Goal: Task Accomplishment & Management: Manage account settings

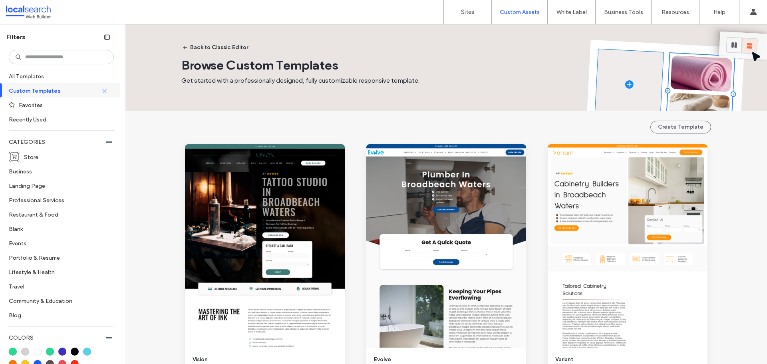
scroll to position [1678, 0]
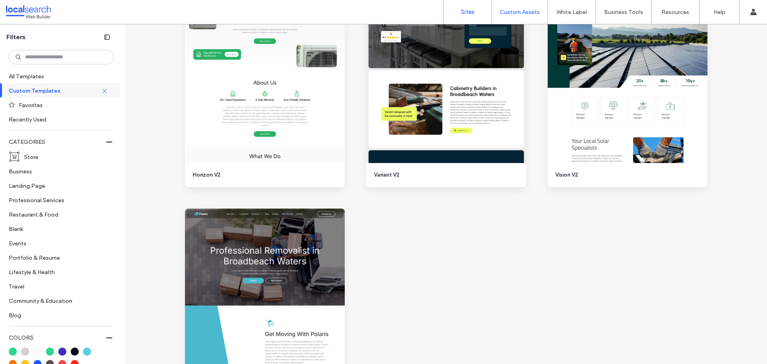
click at [480, 13] on link "Sites" at bounding box center [468, 12] width 48 height 24
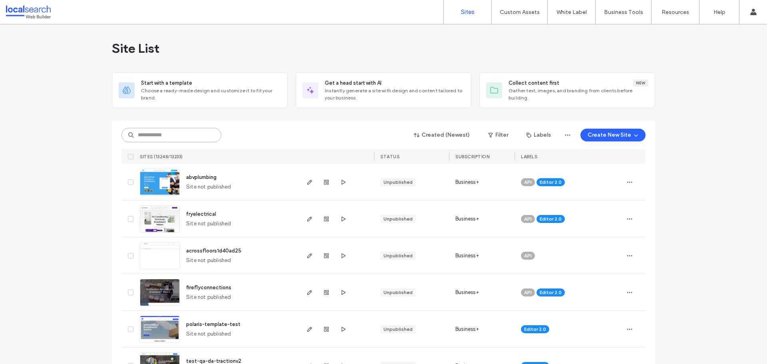
click at [159, 131] on input at bounding box center [171, 135] width 100 height 14
paste input "********"
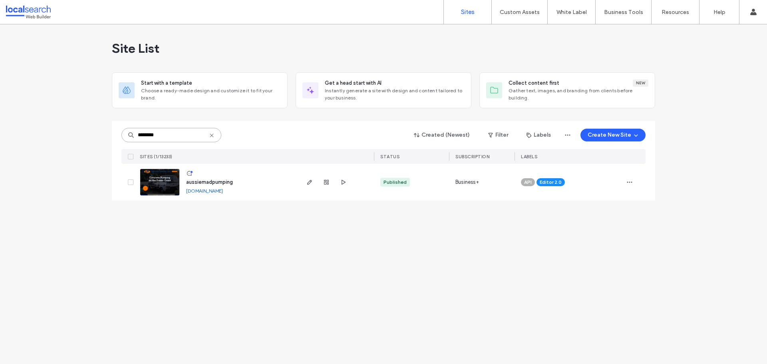
type input "********"
click at [155, 183] on img at bounding box center [159, 196] width 39 height 54
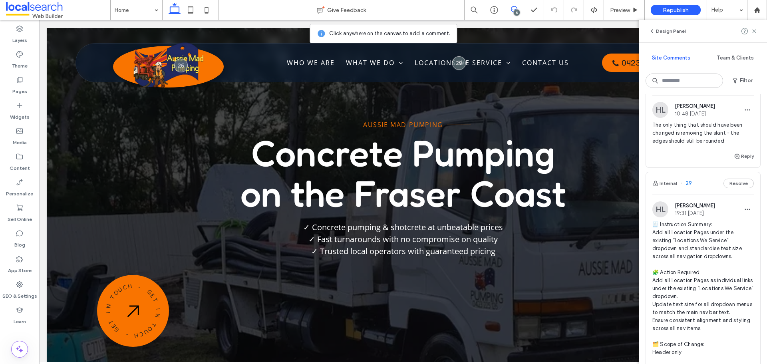
scroll to position [799, 0]
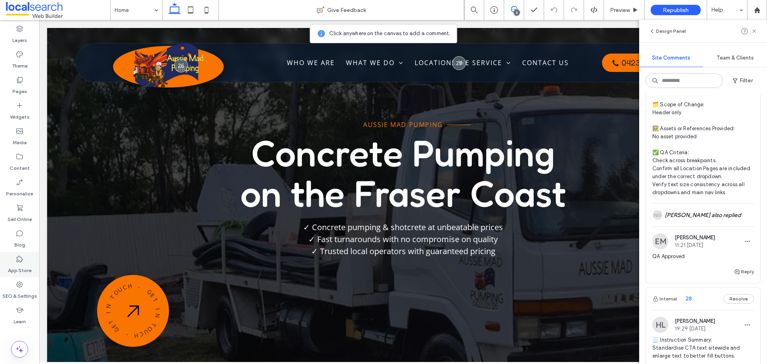
drag, startPoint x: 14, startPoint y: 295, endPoint x: 30, endPoint y: 274, distance: 26.0
click at [14, 295] on label "SEO & Settings" at bounding box center [19, 293] width 35 height 11
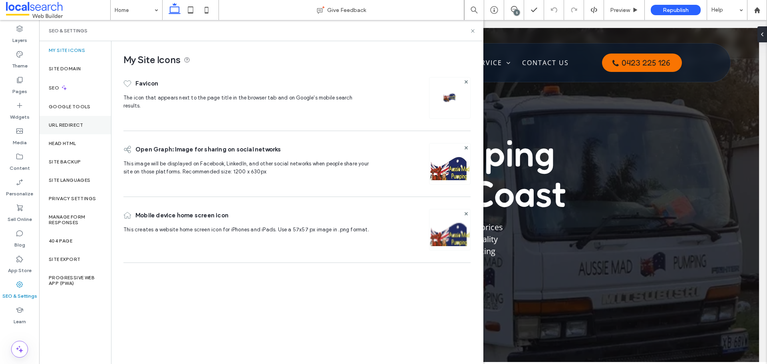
scroll to position [0, 0]
click at [65, 91] on icon at bounding box center [64, 87] width 7 height 7
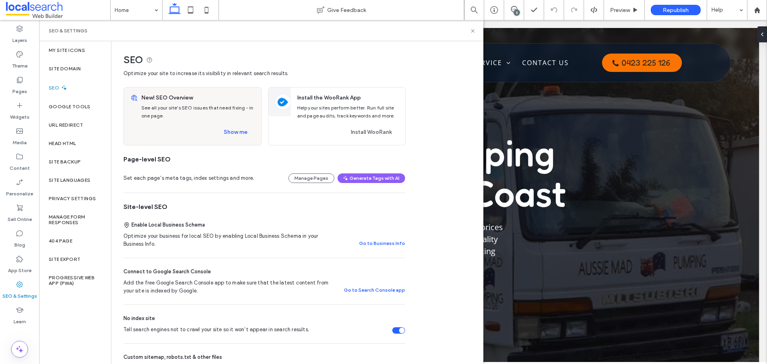
click at [311, 183] on div "Set each page’s meta tags, index settings and more. Manage Pages Generate Tags …" at bounding box center [264, 178] width 282 height 29
click at [310, 179] on button "Manage Pages" at bounding box center [311, 178] width 46 height 10
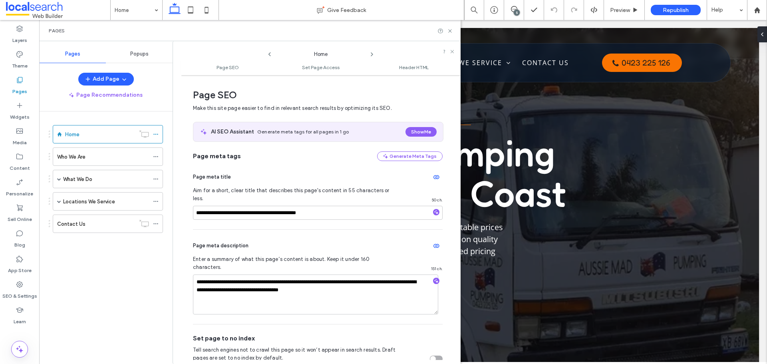
scroll to position [4, 0]
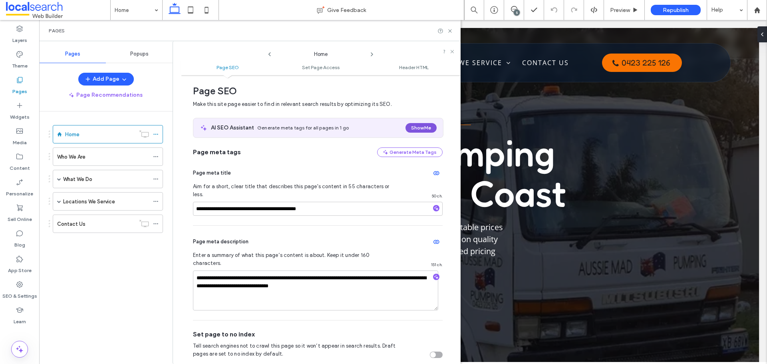
click at [413, 127] on button "Show Me" at bounding box center [420, 128] width 31 height 10
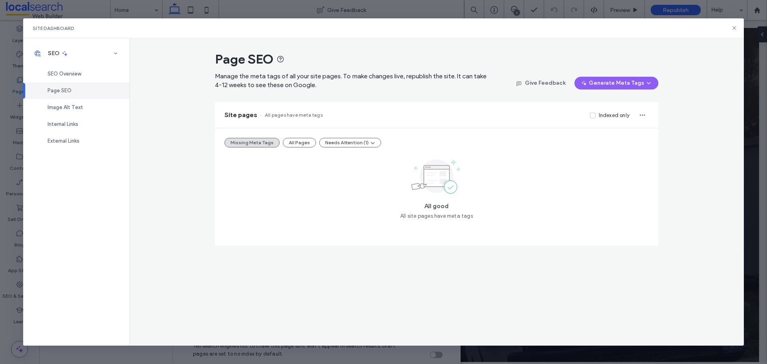
click at [292, 147] on div "Missing Meta Tags All Pages Needs Attention (1) All good All site pages have me…" at bounding box center [436, 186] width 443 height 117
click at [292, 143] on button "All Pages" at bounding box center [299, 143] width 33 height 10
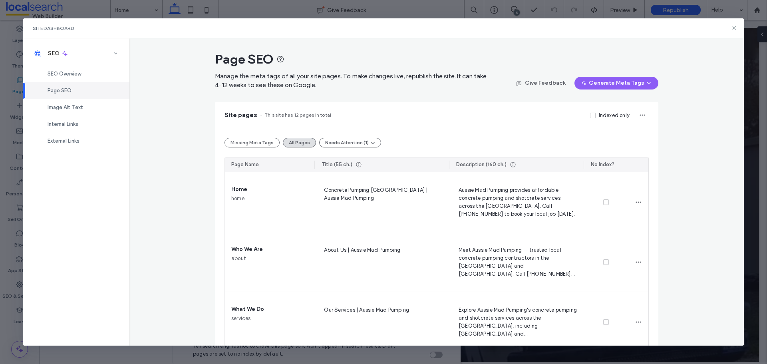
click at [730, 30] on div "Site Dashboard" at bounding box center [383, 28] width 721 height 20
click at [732, 26] on div "Site Dashboard" at bounding box center [383, 28] width 721 height 20
drag, startPoint x: 732, startPoint y: 27, endPoint x: 687, endPoint y: 11, distance: 48.4
click at [733, 27] on icon at bounding box center [734, 28] width 6 height 6
click at [756, 10] on use at bounding box center [757, 10] width 6 height 6
